Goal: Information Seeking & Learning: Find specific fact

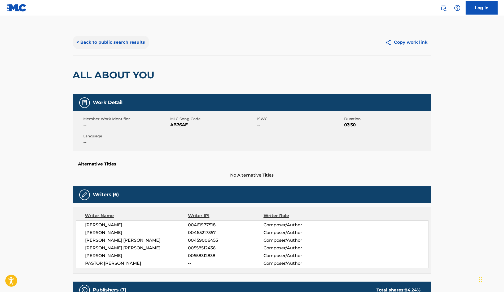
click at [139, 39] on button "< Back to public search results" at bounding box center [111, 42] width 76 height 13
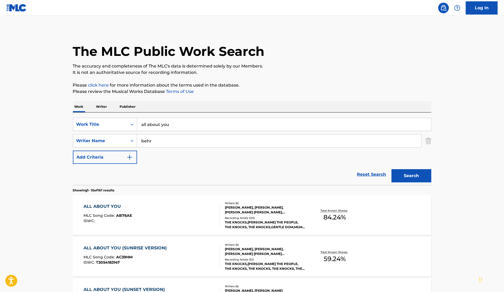
scroll to position [55, 0]
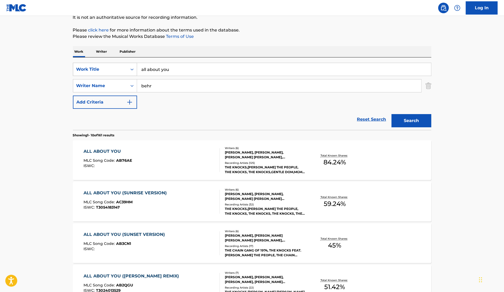
drag, startPoint x: 199, startPoint y: 71, endPoint x: 118, endPoint y: 69, distance: 81.6
click at [118, 69] on div "SearchWithCriteriafcba6ee8-1e90-4f0d-ae3f-d69fb6cee9f8 Work Title all about you" at bounding box center [252, 69] width 358 height 13
type input "chop chop"
drag, startPoint x: 185, startPoint y: 86, endPoint x: 81, endPoint y: 84, distance: 104.4
click at [81, 84] on div "SearchWithCriteria3f4295bd-b45e-40c9-bed5-965cfd759084 Writer Name [PERSON_NAME]" at bounding box center [252, 85] width 358 height 13
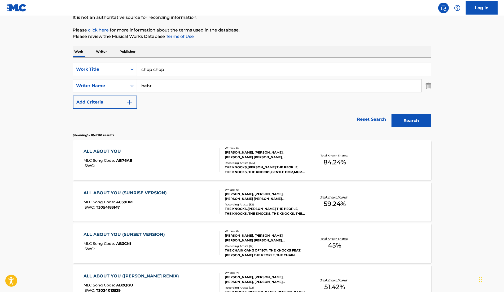
paste input "Haruki"
click at [419, 123] on button "Search" at bounding box center [411, 120] width 40 height 13
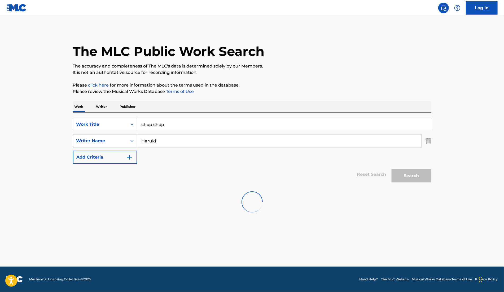
scroll to position [0, 0]
drag, startPoint x: 167, startPoint y: 144, endPoint x: 89, endPoint y: 121, distance: 81.6
click at [89, 121] on div "SearchWithCriteriafcba6ee8-1e90-4f0d-ae3f-d69fb6cee9f8 Work Title chop chop Sea…" at bounding box center [252, 141] width 358 height 46
type input "sudo"
click at [391, 169] on button "Search" at bounding box center [411, 175] width 40 height 13
